Goal: Task Accomplishment & Management: Use online tool/utility

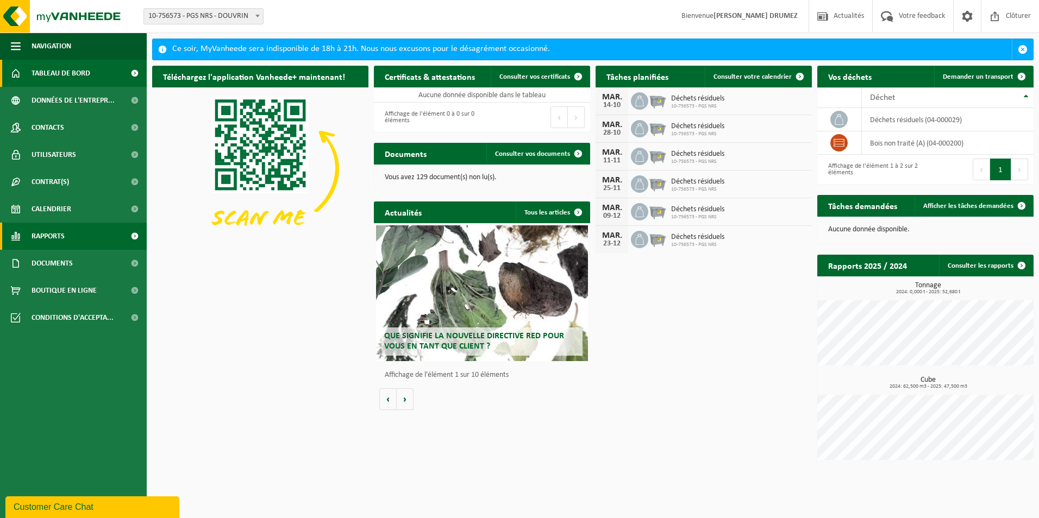
click at [81, 234] on link "Rapports" at bounding box center [73, 236] width 147 height 27
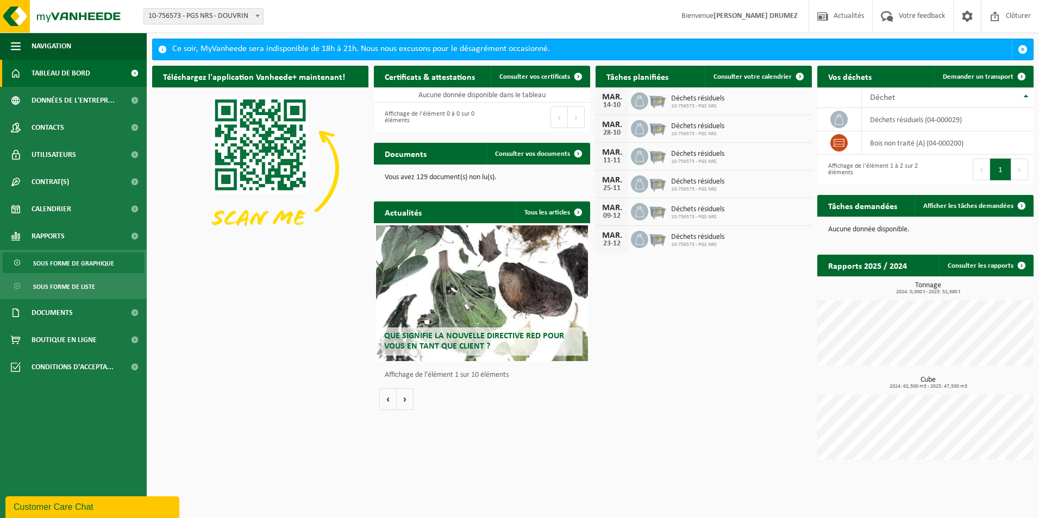
click at [91, 265] on span "Sous forme de graphique" at bounding box center [73, 263] width 81 height 21
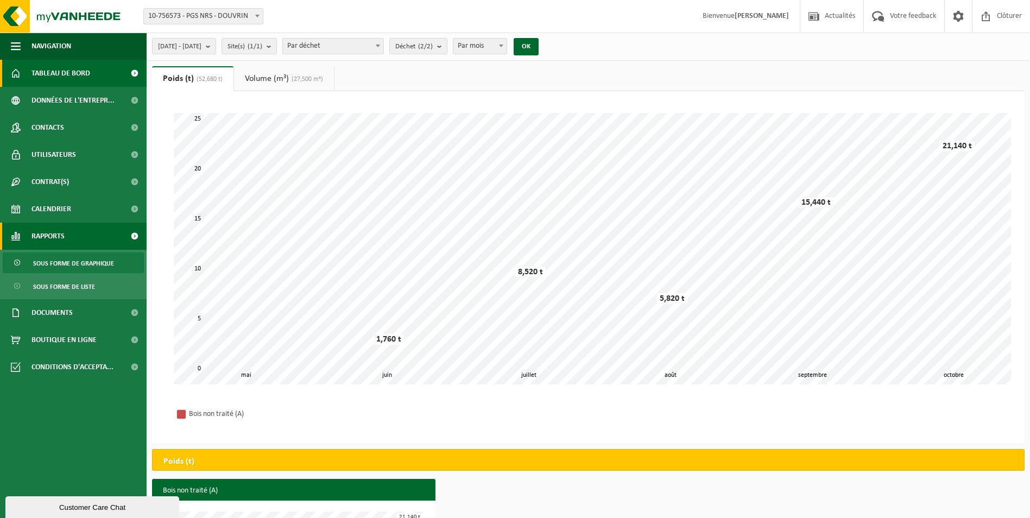
click at [48, 75] on span "Tableau de bord" at bounding box center [61, 73] width 59 height 27
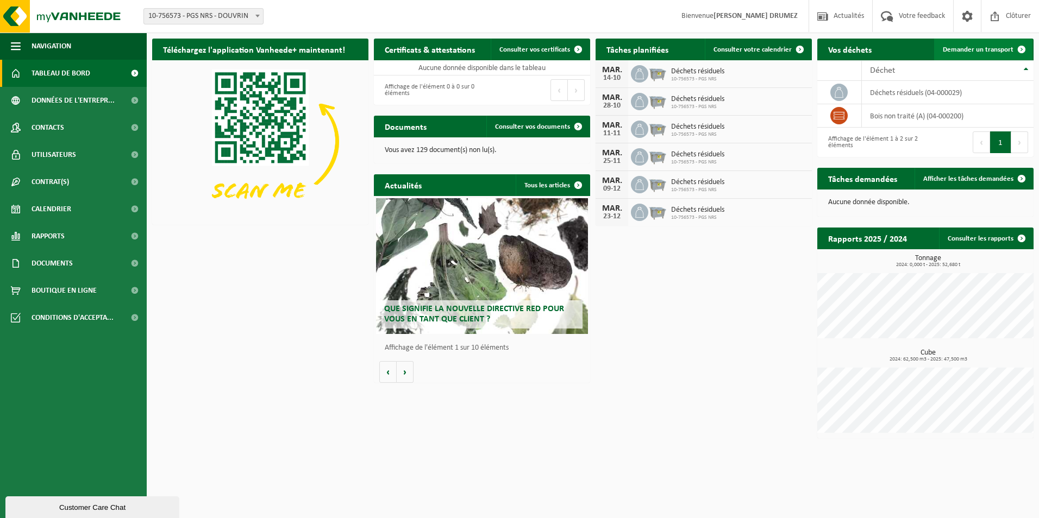
click at [972, 49] on span "Demander un transport" at bounding box center [977, 49] width 71 height 7
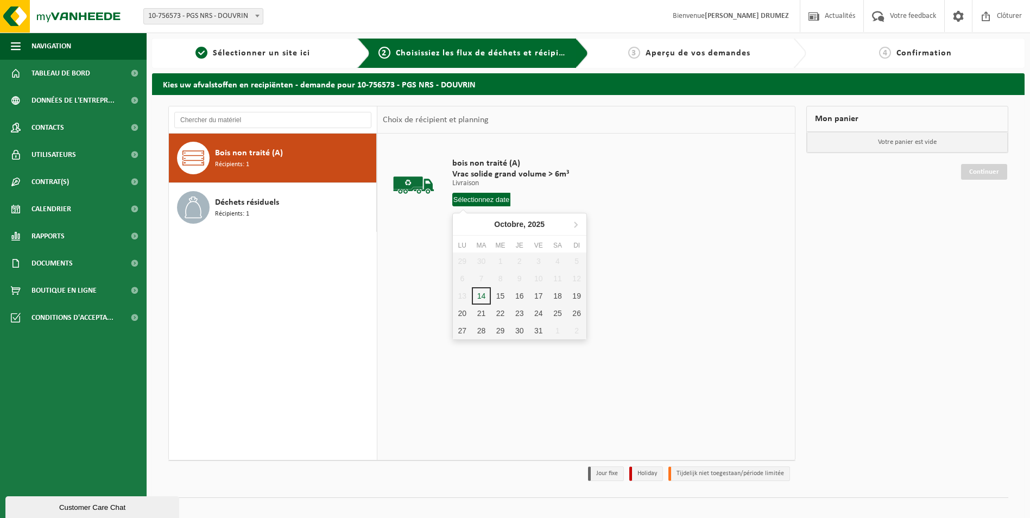
click at [477, 198] on input "text" at bounding box center [481, 200] width 59 height 14
click at [504, 298] on div "15" at bounding box center [500, 295] width 19 height 17
type input "à partir de 2025-10-15"
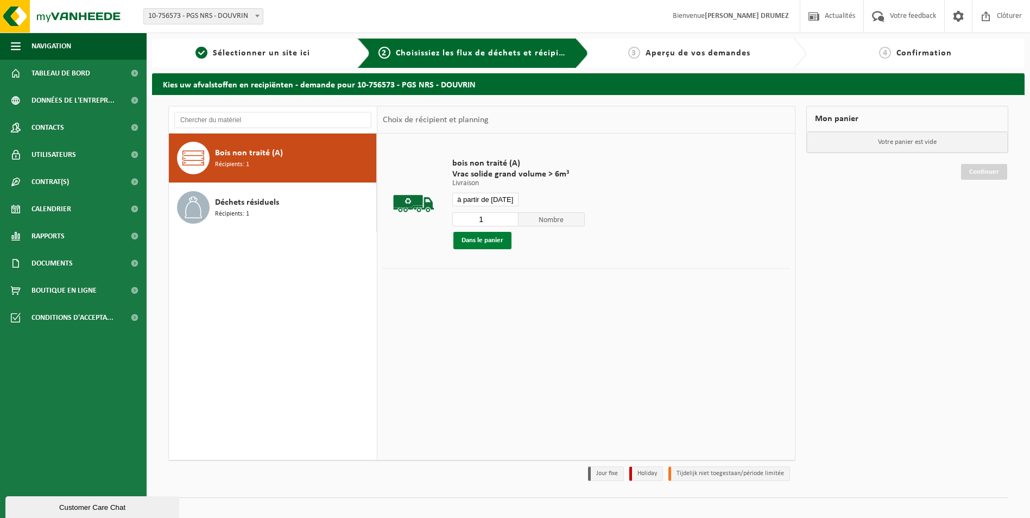
click at [494, 240] on button "Dans le panier" at bounding box center [483, 240] width 58 height 17
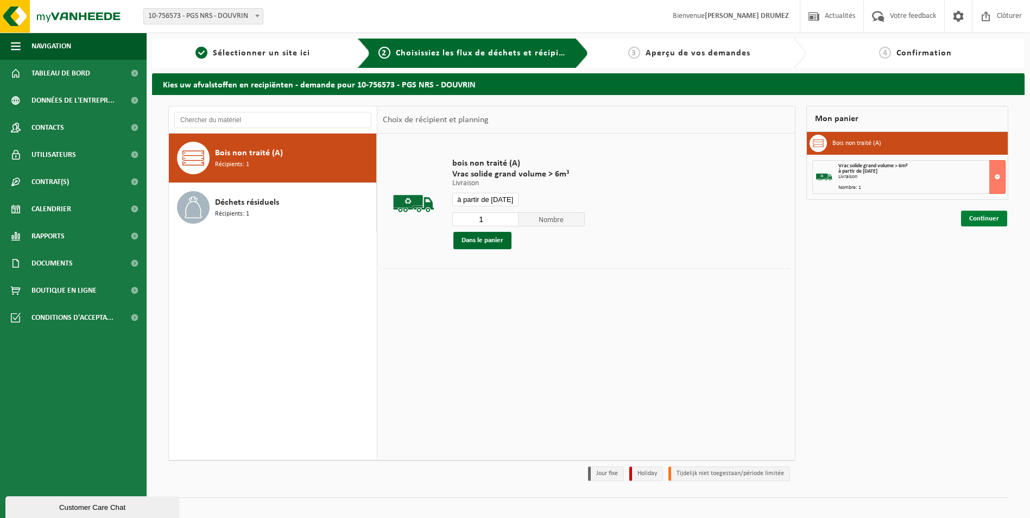
click at [990, 218] on link "Continuer" at bounding box center [984, 219] width 46 height 16
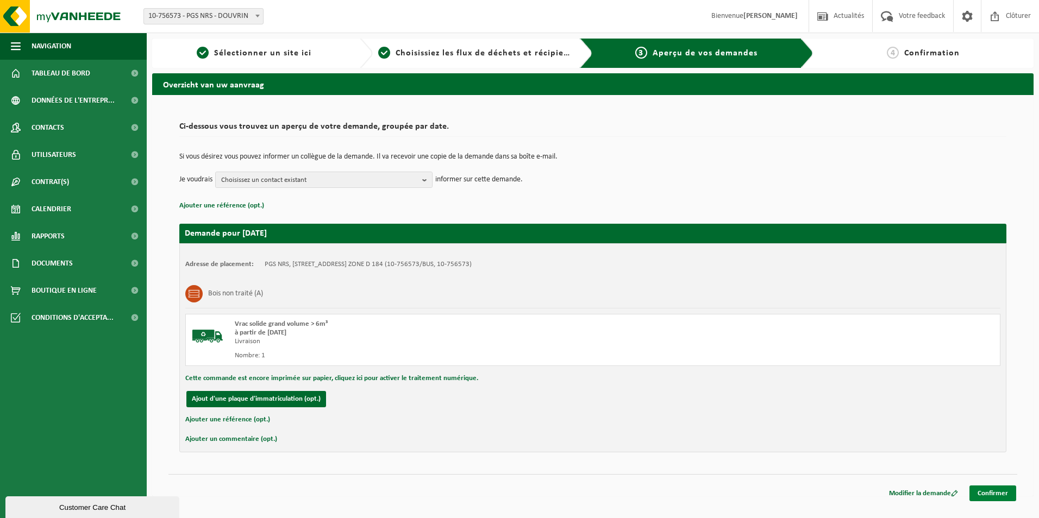
click at [992, 494] on link "Confirmer" at bounding box center [992, 494] width 47 height 16
